Goal: Use online tool/utility: Utilize a website feature to perform a specific function

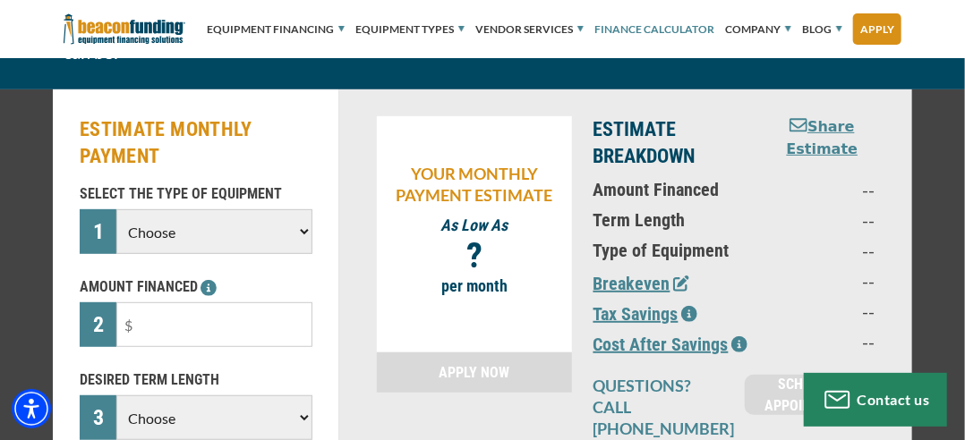
scroll to position [205, 0]
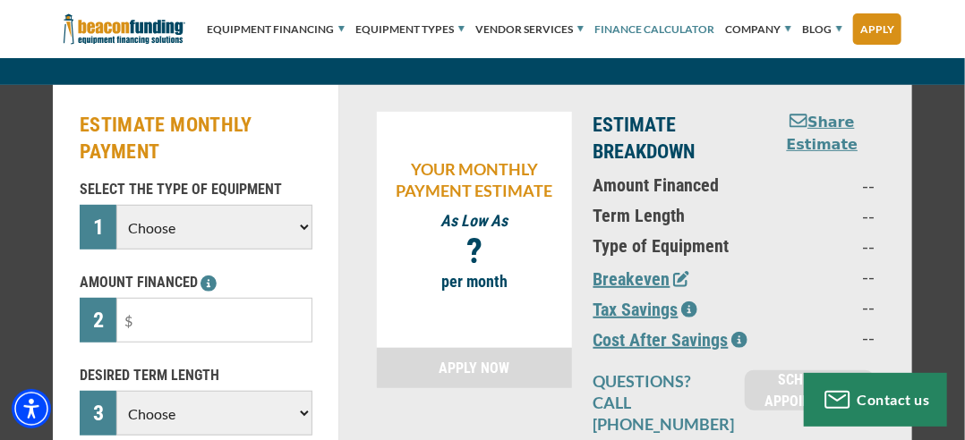
click at [294, 229] on select "Choose Backhoe Boom/Bucket Truck Chipper Commercial Mower Crane DTG/DTF Printin…" at bounding box center [214, 227] width 196 height 45
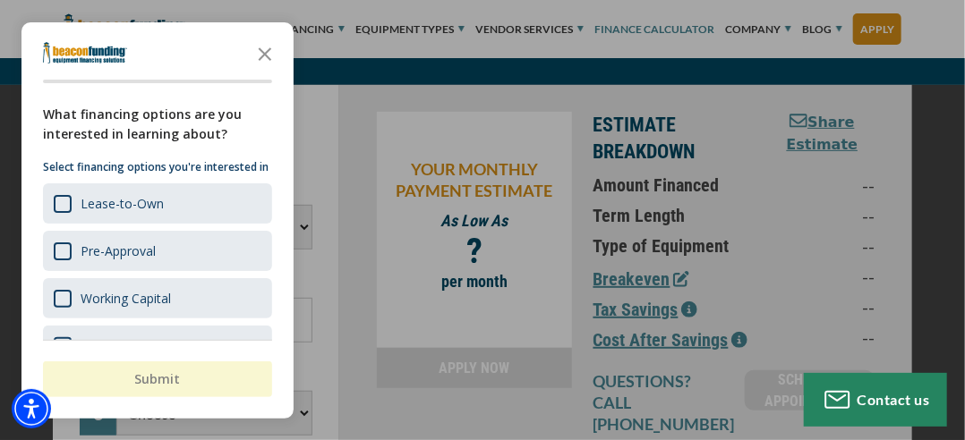
select select "1"
click at [116, 205] on select "Choose Backhoe Boom/Bucket Truck Chipper Commercial Mower Crane DTG/DTF Printin…" at bounding box center [214, 227] width 196 height 45
click at [261, 55] on icon "Close the survey" at bounding box center [265, 53] width 36 height 36
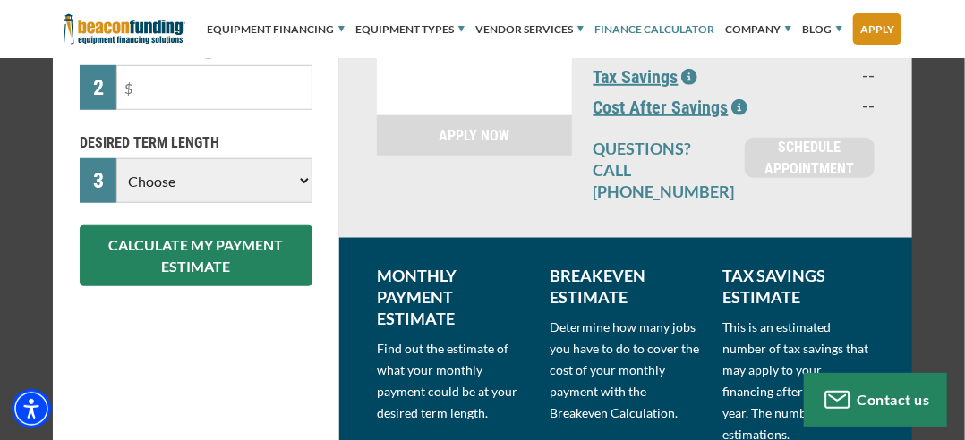
scroll to position [404, 0]
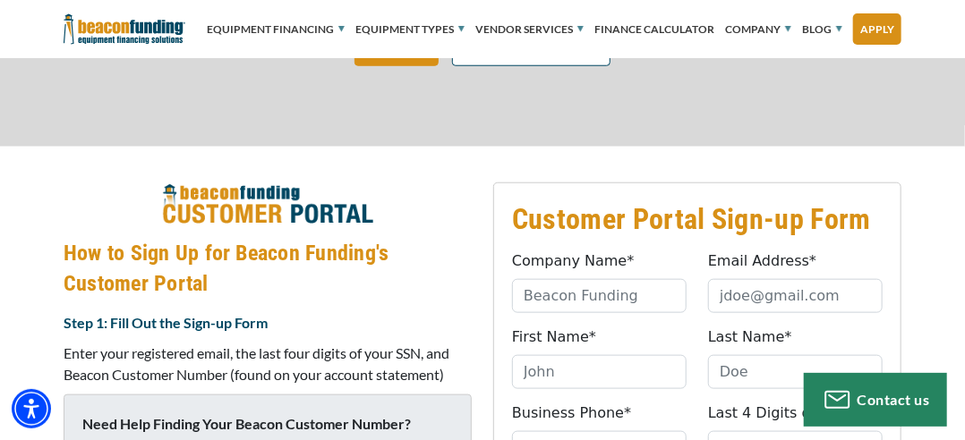
scroll to position [538, 0]
